Goal: Information Seeking & Learning: Learn about a topic

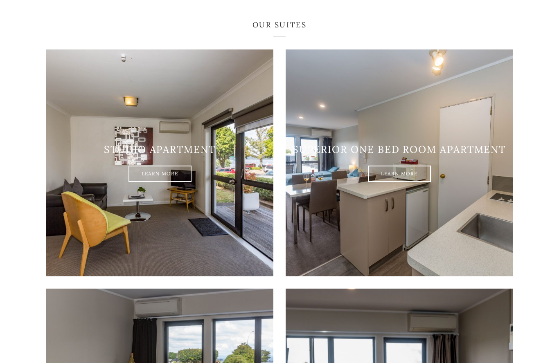
scroll to position [505, 0]
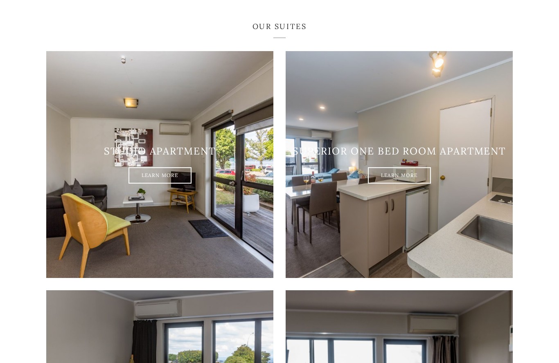
click at [153, 184] on link "Learn More" at bounding box center [159, 176] width 63 height 16
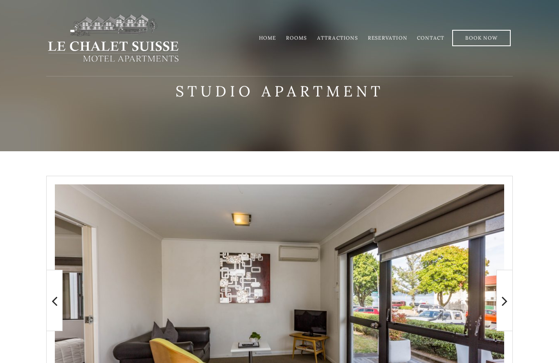
click at [296, 39] on link "Rooms" at bounding box center [296, 38] width 21 height 6
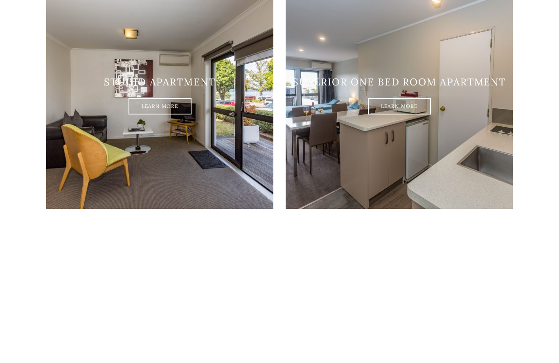
scroll to position [574, 0]
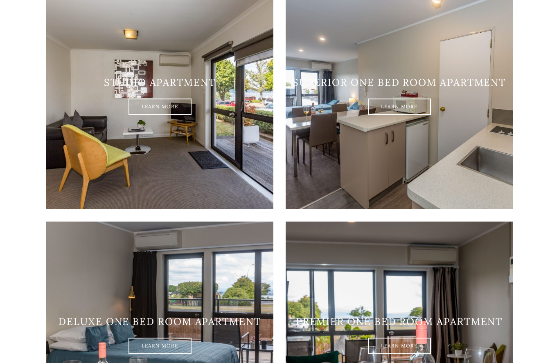
click at [399, 115] on link "Learn More" at bounding box center [399, 107] width 63 height 16
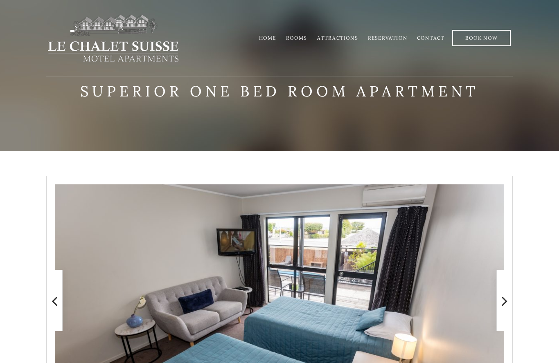
click at [296, 38] on link "Rooms" at bounding box center [296, 38] width 21 height 6
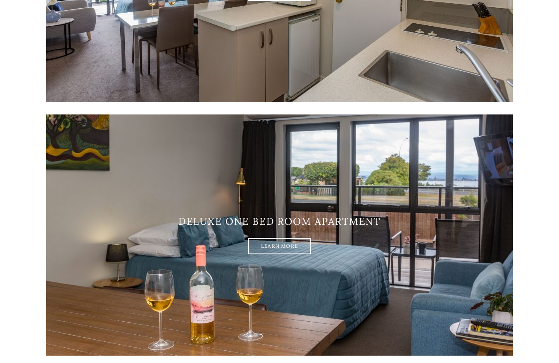
scroll to position [568, 0]
click at [278, 248] on link "Learn More" at bounding box center [279, 246] width 63 height 16
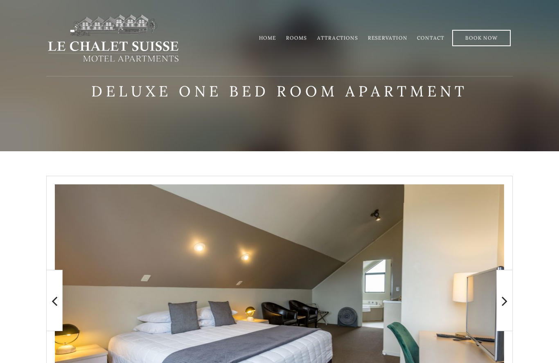
click at [328, 38] on link "Attractions" at bounding box center [337, 38] width 41 height 6
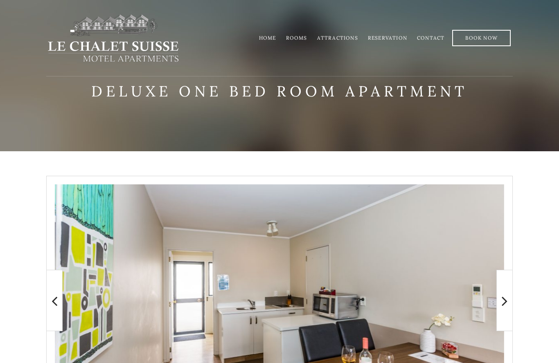
click at [262, 39] on link "Home" at bounding box center [267, 38] width 17 height 6
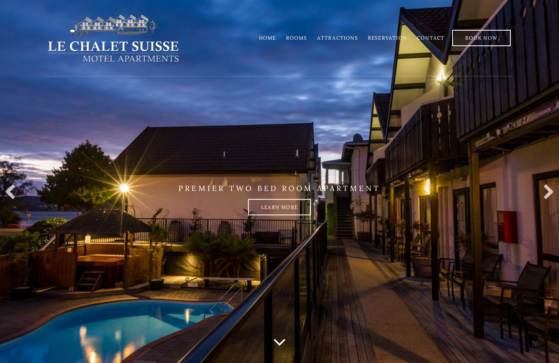
click at [280, 215] on link "Learn more" at bounding box center [279, 207] width 63 height 16
